Goal: Information Seeking & Learning: Learn about a topic

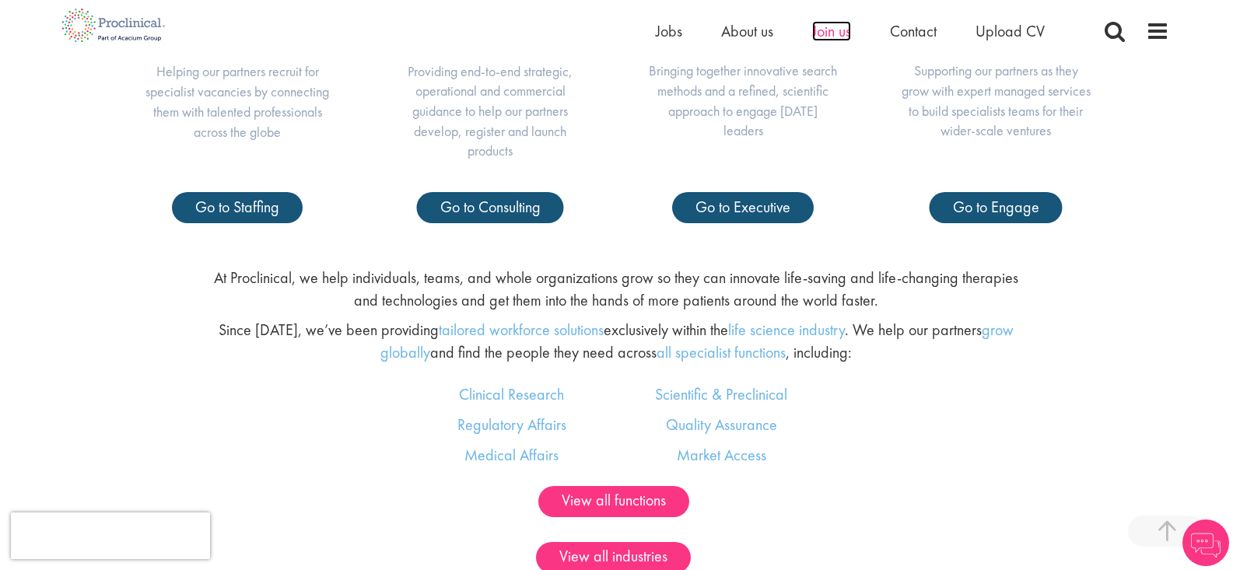
click at [833, 31] on span "Join us" at bounding box center [831, 31] width 39 height 20
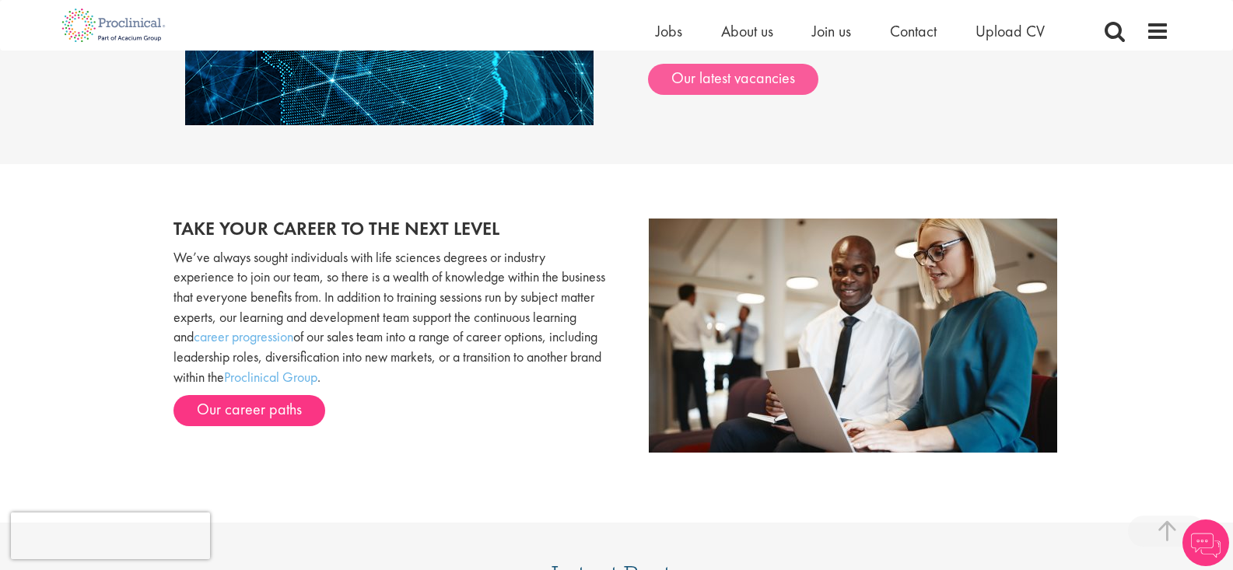
scroll to position [1491, 0]
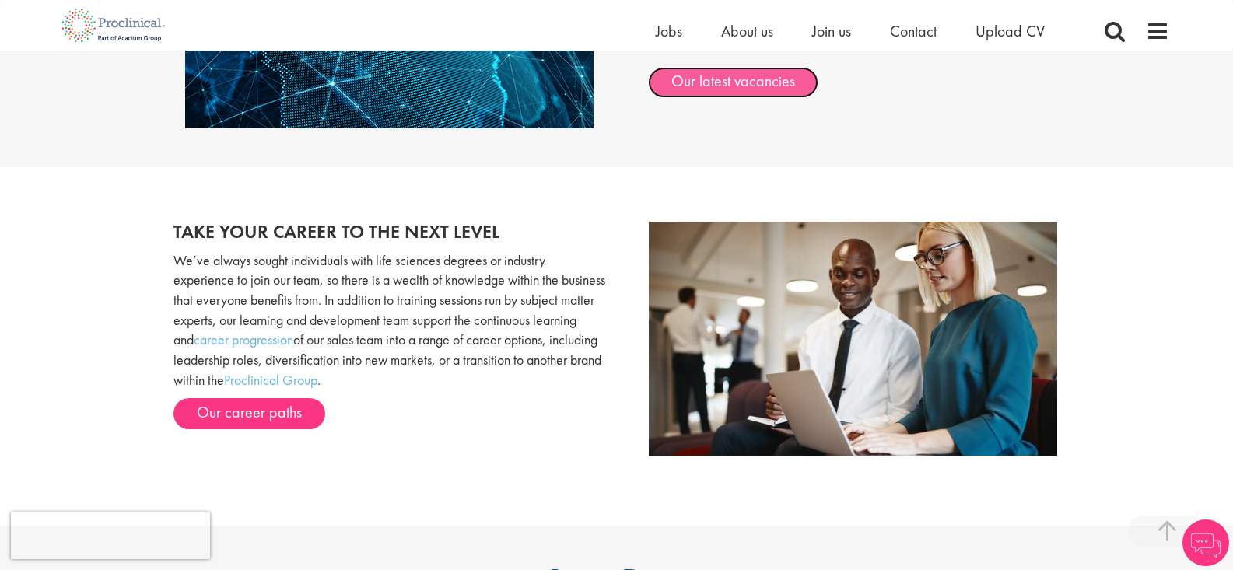
click at [788, 96] on link "Our latest vacancies" at bounding box center [733, 82] width 170 height 31
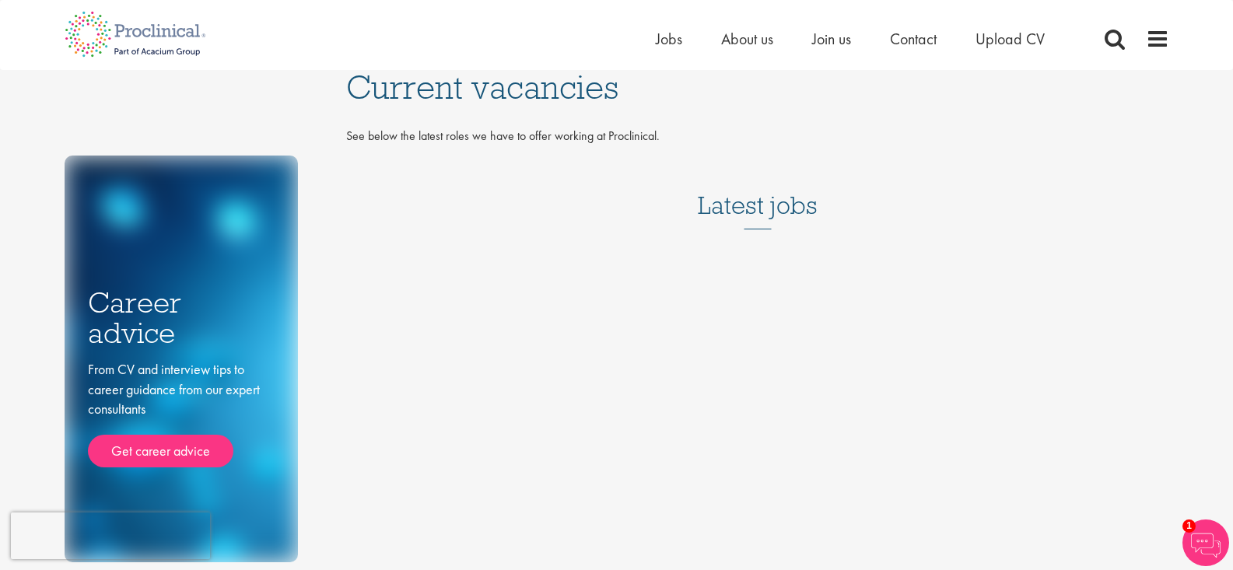
drag, startPoint x: 808, startPoint y: 194, endPoint x: 762, endPoint y: 209, distance: 49.0
click at [806, 194] on h3 "Latest jobs" at bounding box center [758, 191] width 120 height 76
drag, startPoint x: 762, startPoint y: 209, endPoint x: 742, endPoint y: 203, distance: 20.2
click at [759, 209] on h3 "Latest jobs" at bounding box center [758, 191] width 120 height 76
click at [742, 203] on h3 "Latest jobs" at bounding box center [758, 191] width 120 height 76
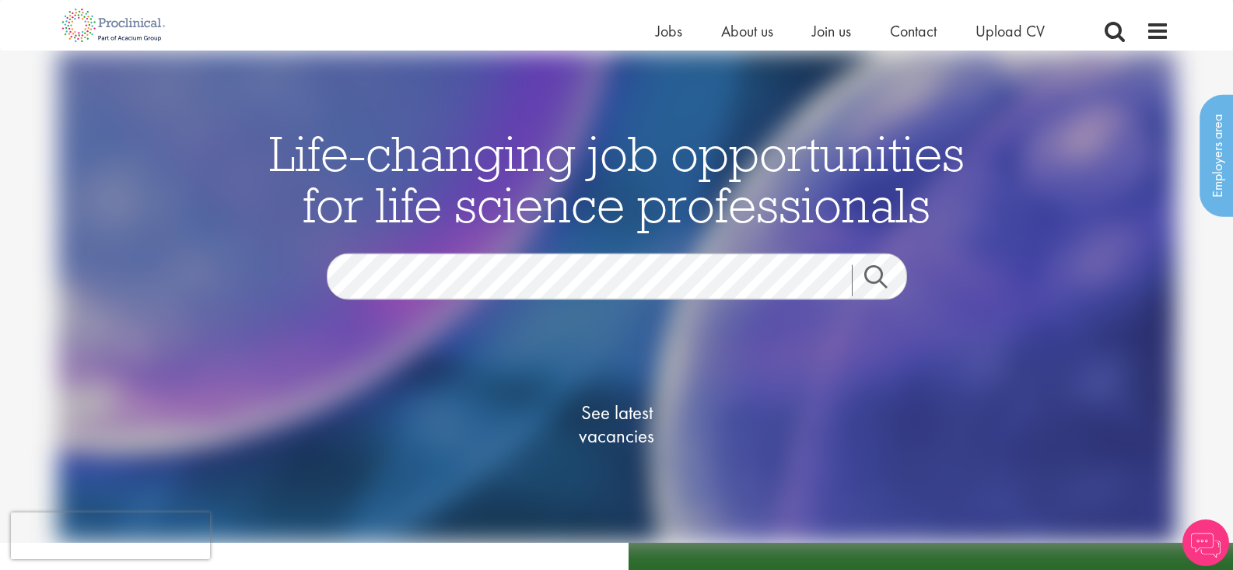
scroll to position [187, 0]
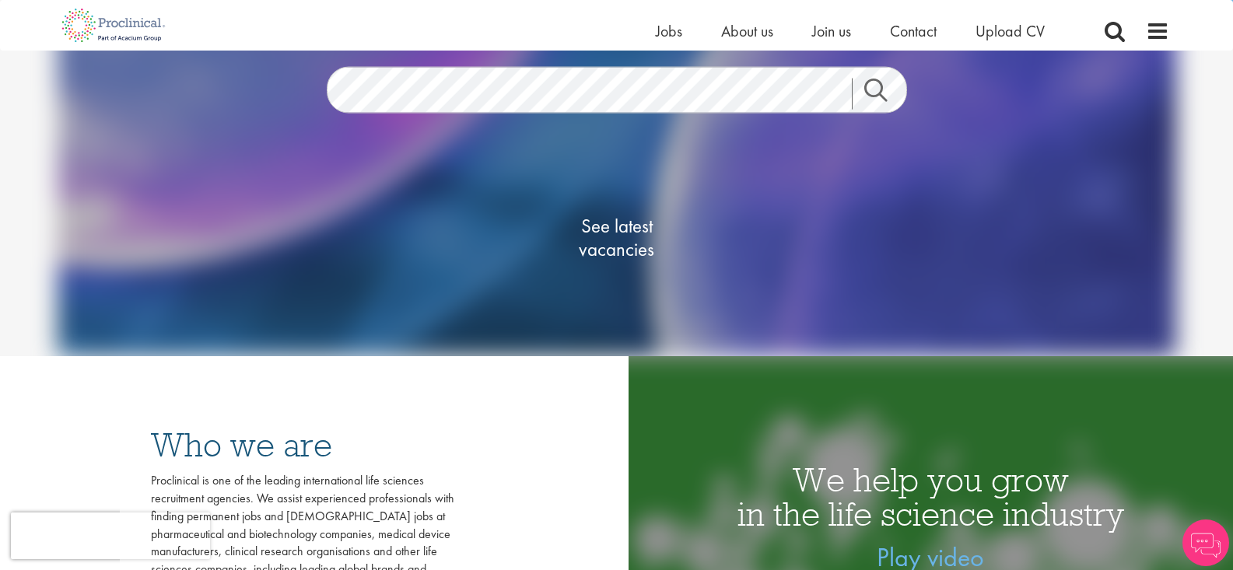
click at [630, 252] on span "See latest vacancies" at bounding box center [617, 238] width 156 height 47
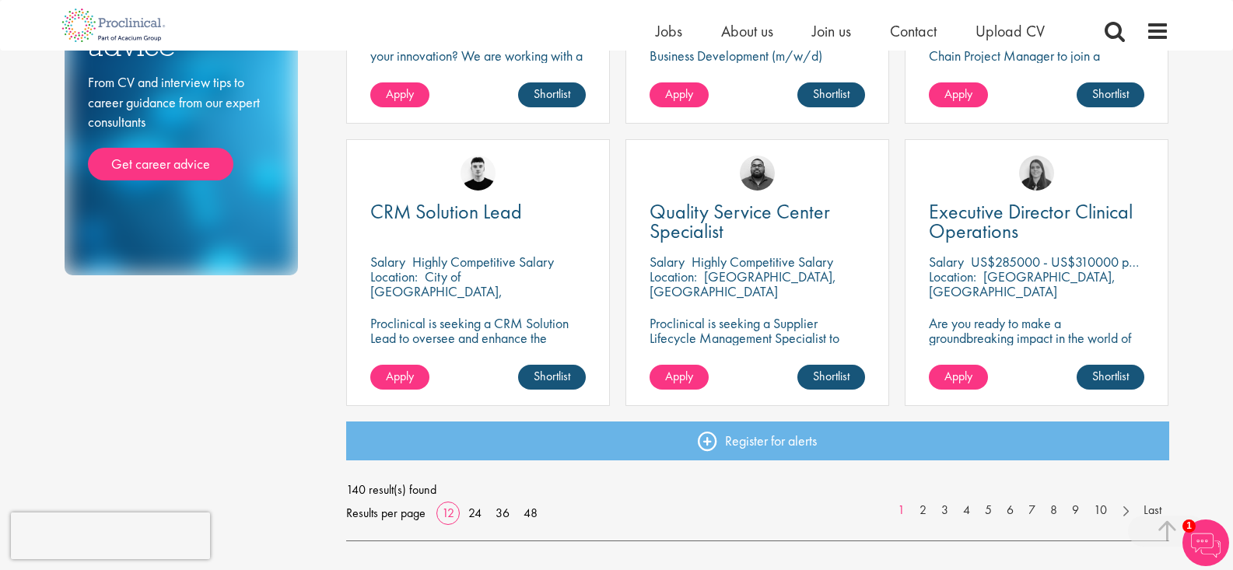
scroll to position [1214, 0]
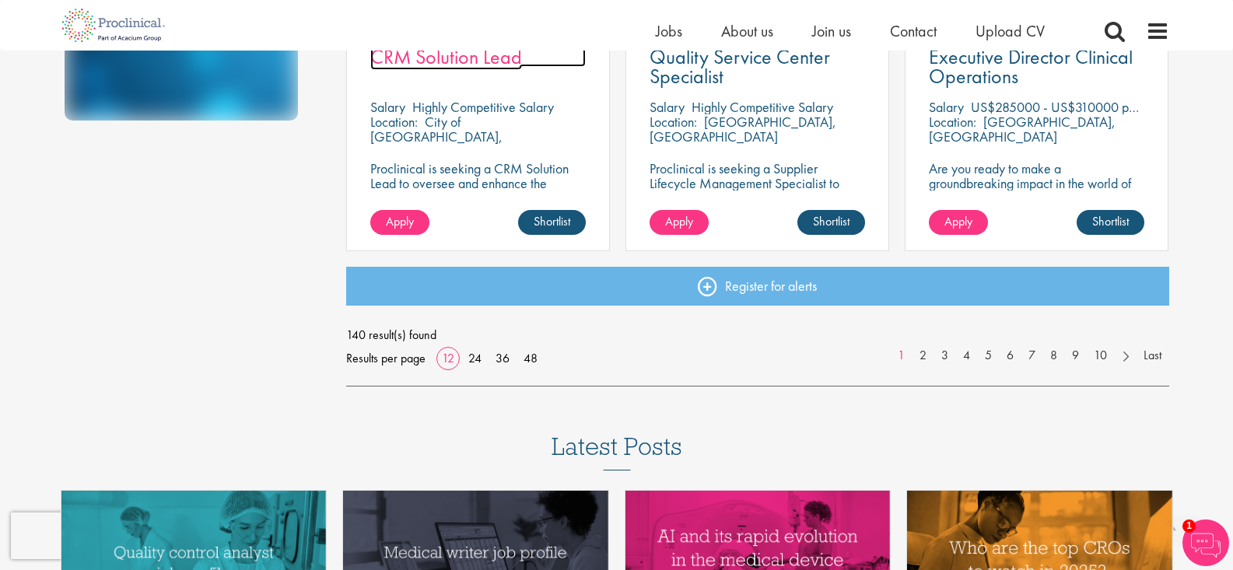
click at [433, 61] on span "CRM Solution Lead" at bounding box center [446, 57] width 152 height 26
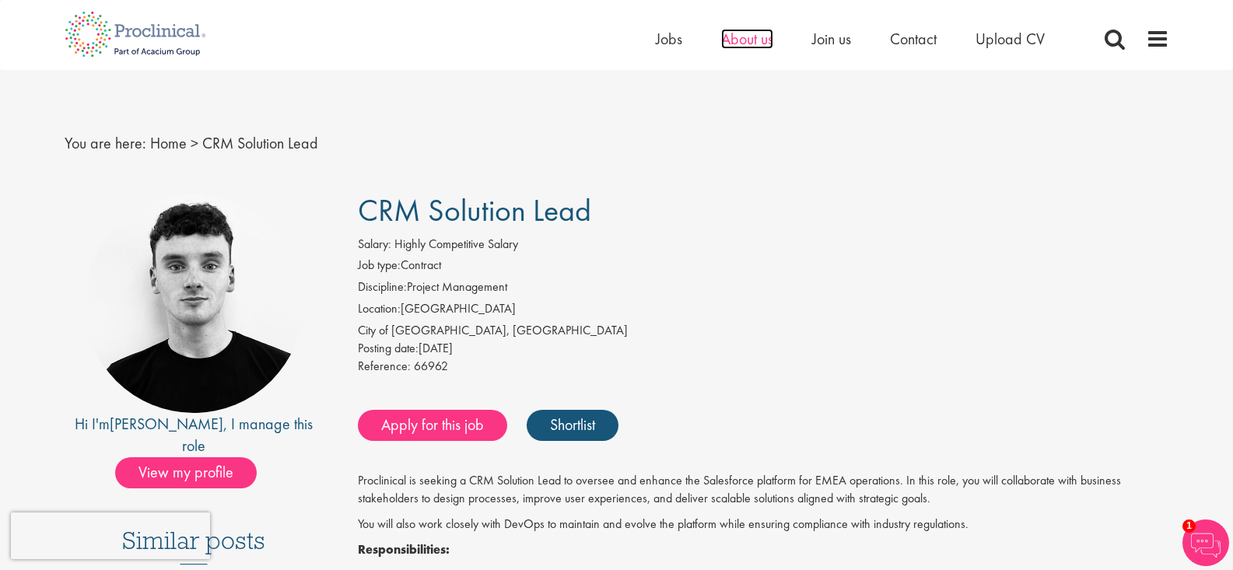
click at [725, 42] on span "About us" at bounding box center [747, 39] width 52 height 20
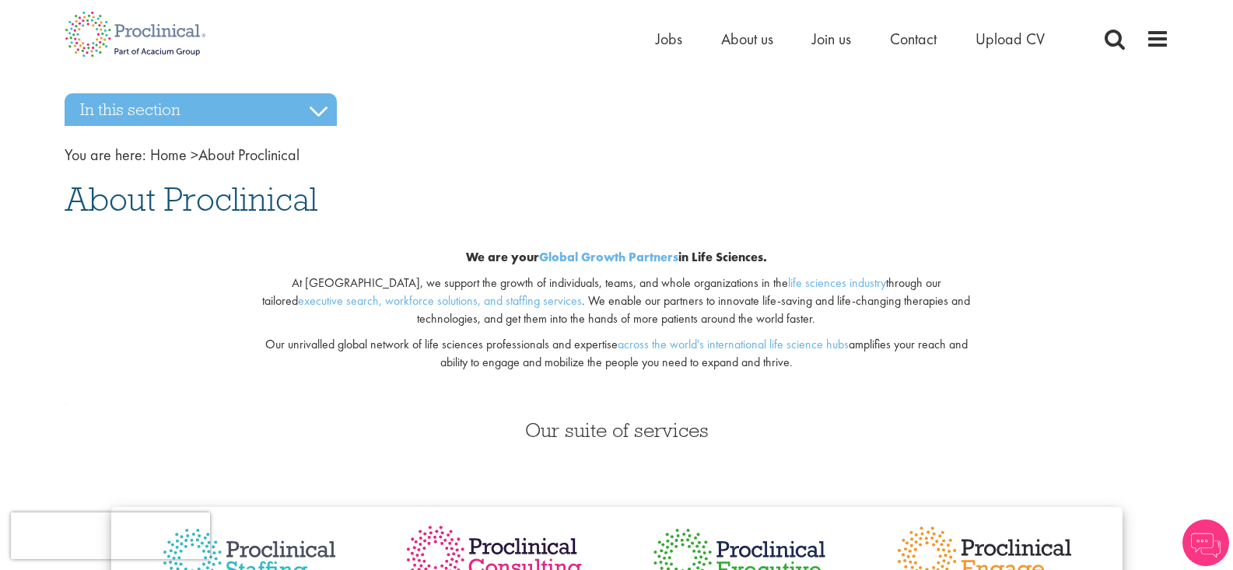
click at [1106, 237] on div "We are your Global Growth Partners in Life Sciences. At [GEOGRAPHIC_DATA], we s…" at bounding box center [617, 314] width 1128 height 181
